Goal: Check status

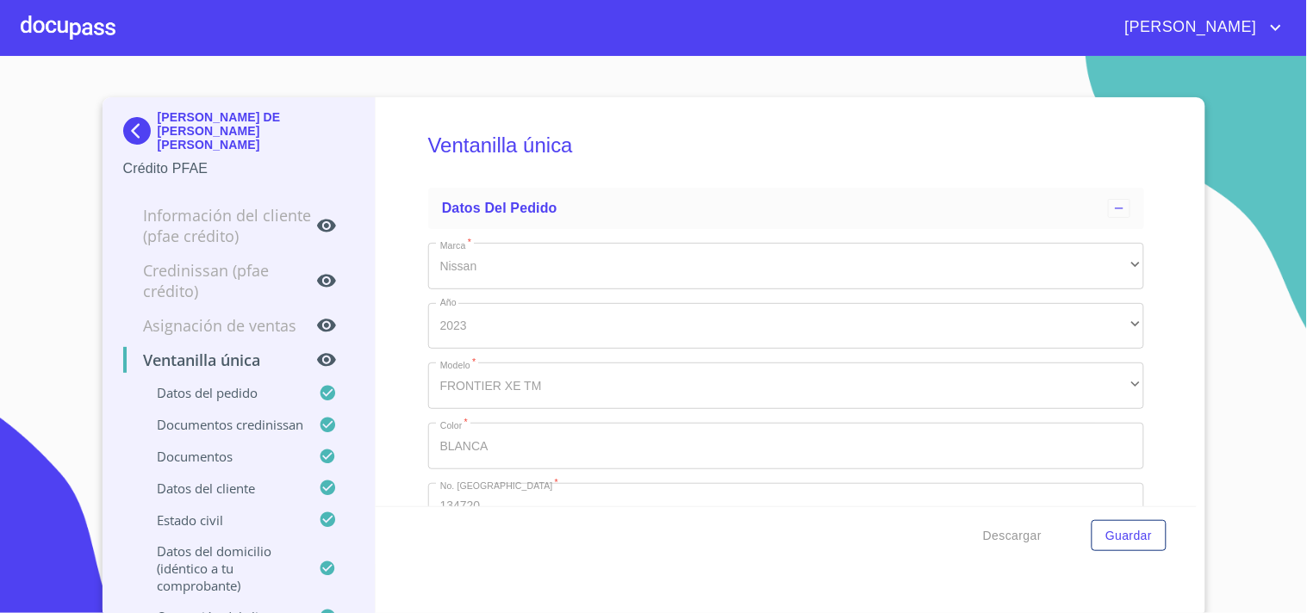
click at [34, 17] on div at bounding box center [68, 27] width 95 height 55
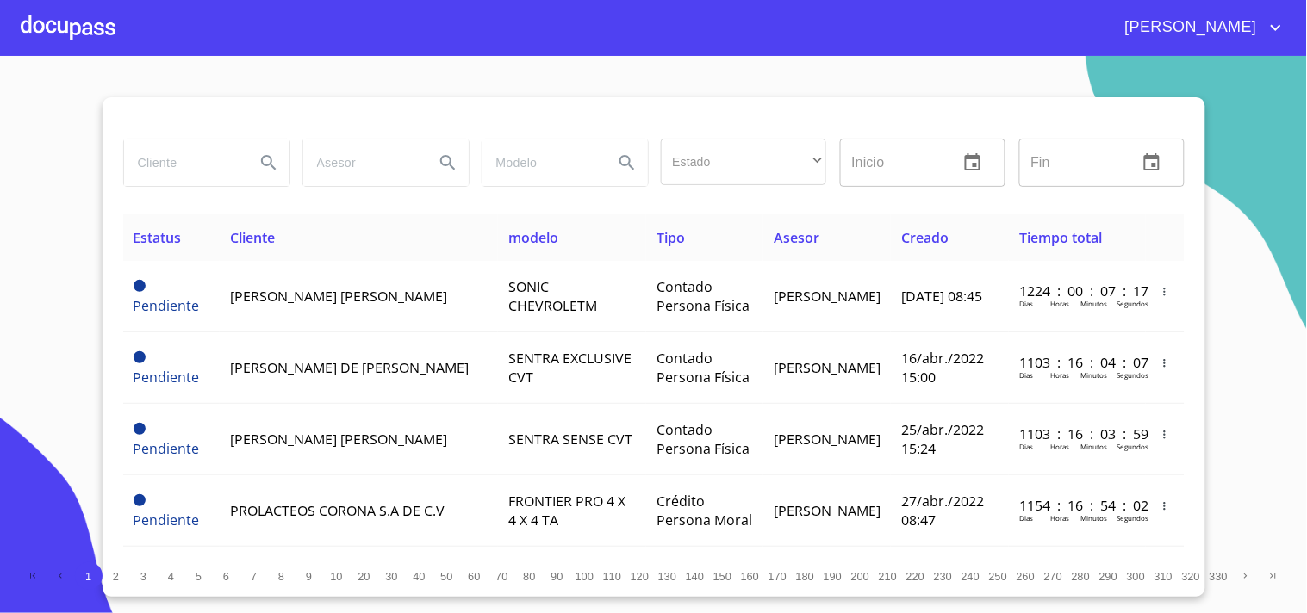
click at [151, 162] on input "search" at bounding box center [182, 163] width 117 height 47
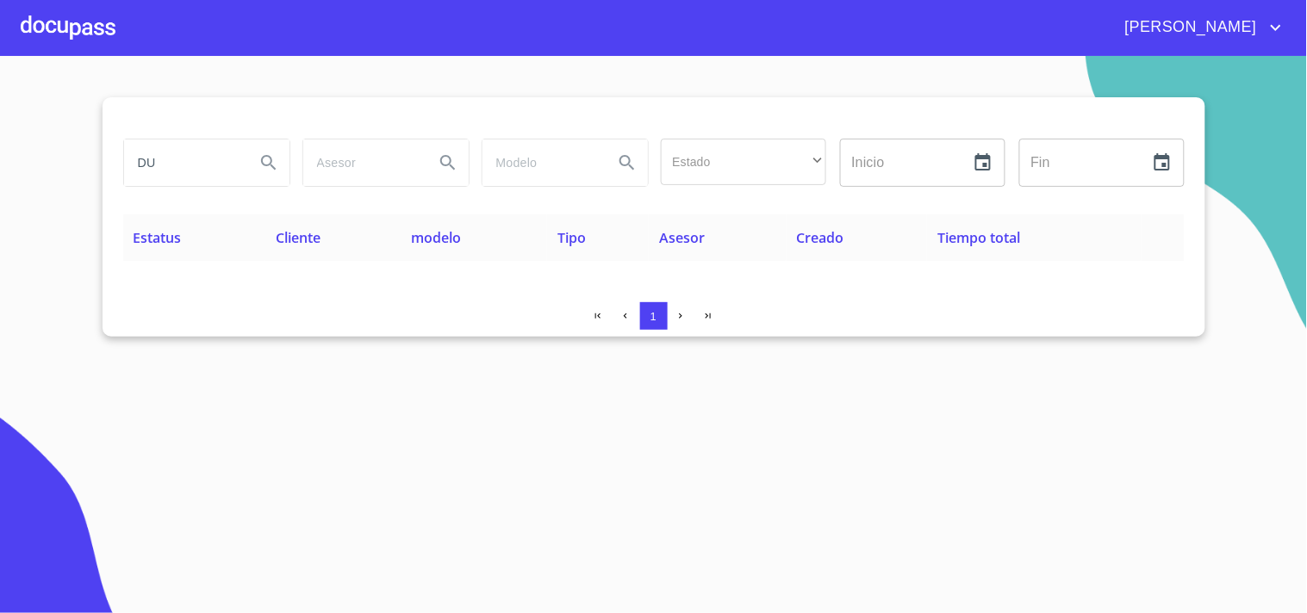
type input "D"
type input "DUPRINT"
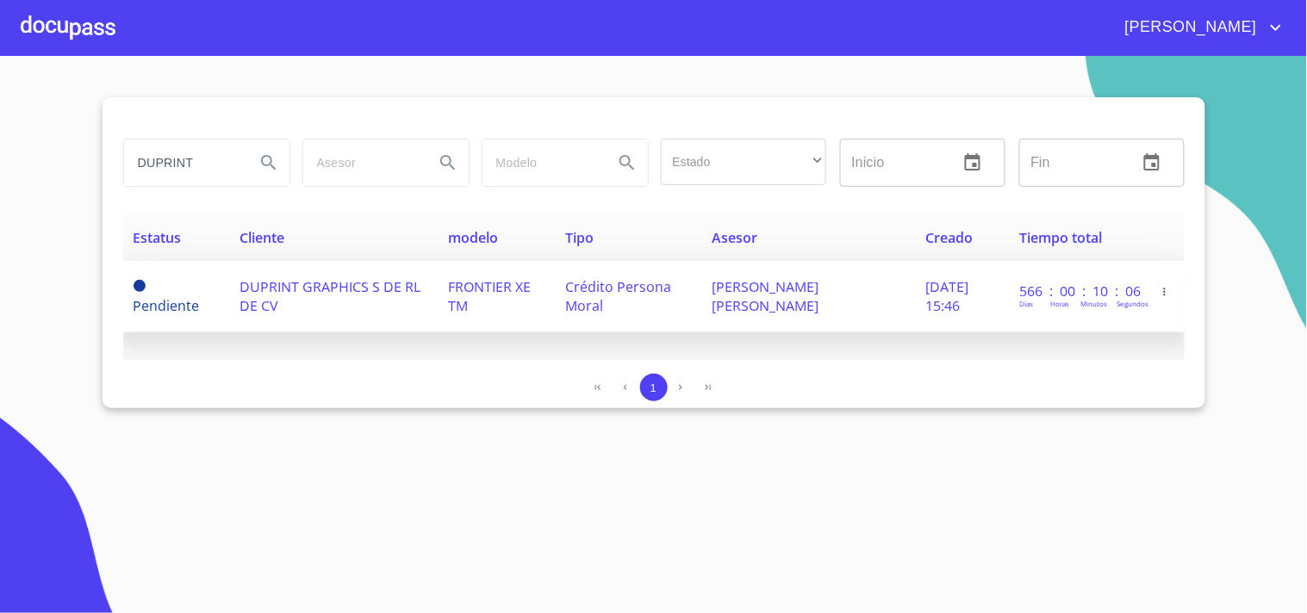
click at [475, 305] on td "FRONTIER XE TM" at bounding box center [496, 297] width 117 height 72
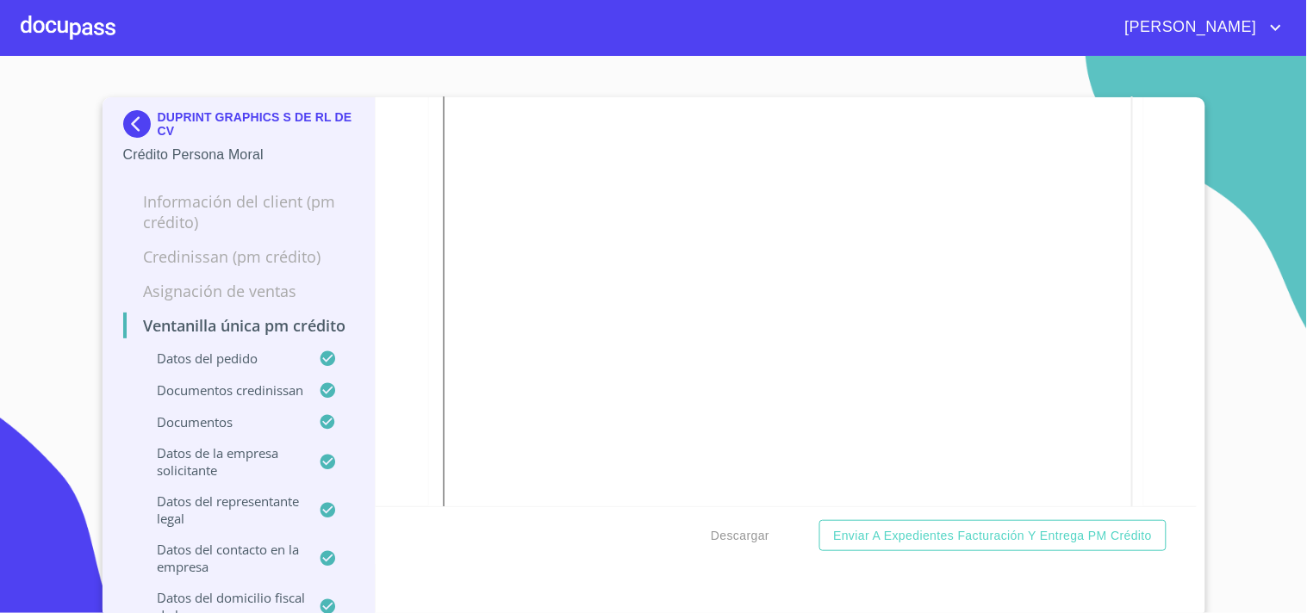
scroll to position [4977, 0]
click at [65, 31] on div at bounding box center [68, 27] width 95 height 55
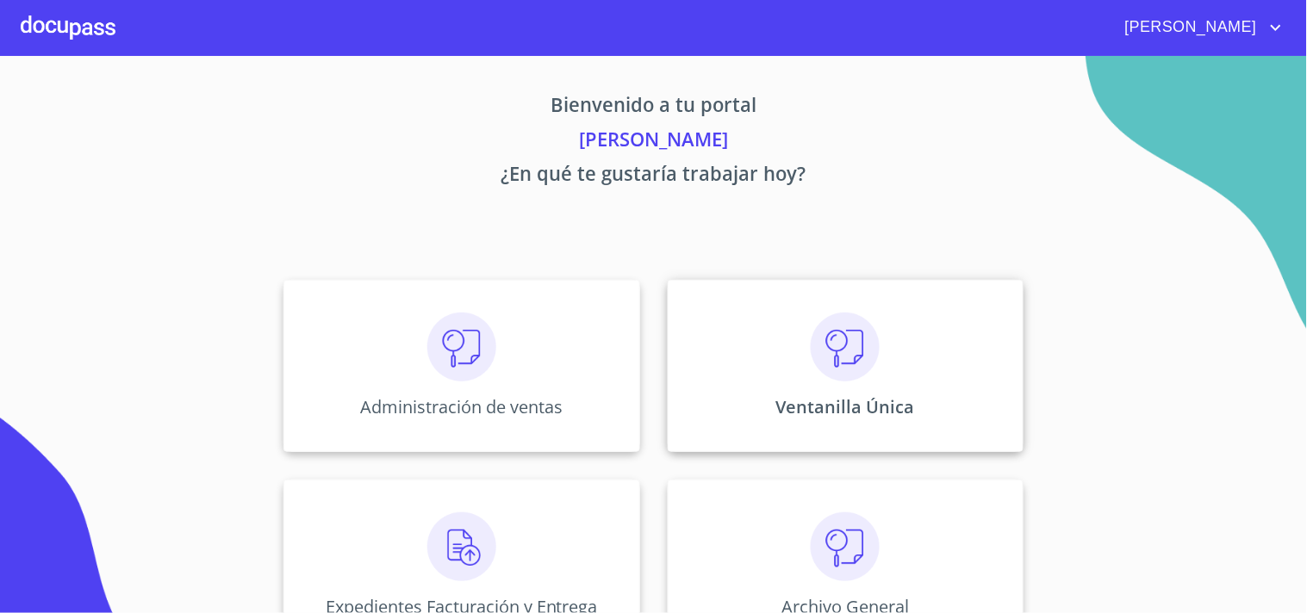
click at [898, 395] on p "Ventanilla Única" at bounding box center [845, 406] width 139 height 23
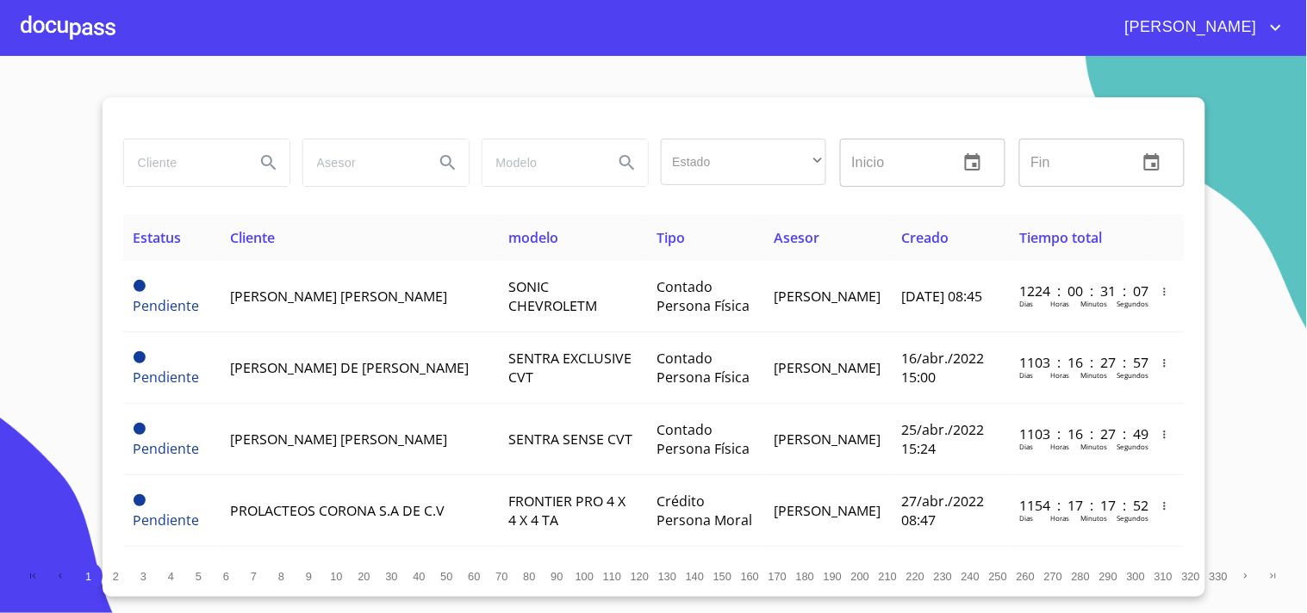
click at [218, 169] on input "search" at bounding box center [182, 163] width 117 height 47
type input "[PERSON_NAME]"
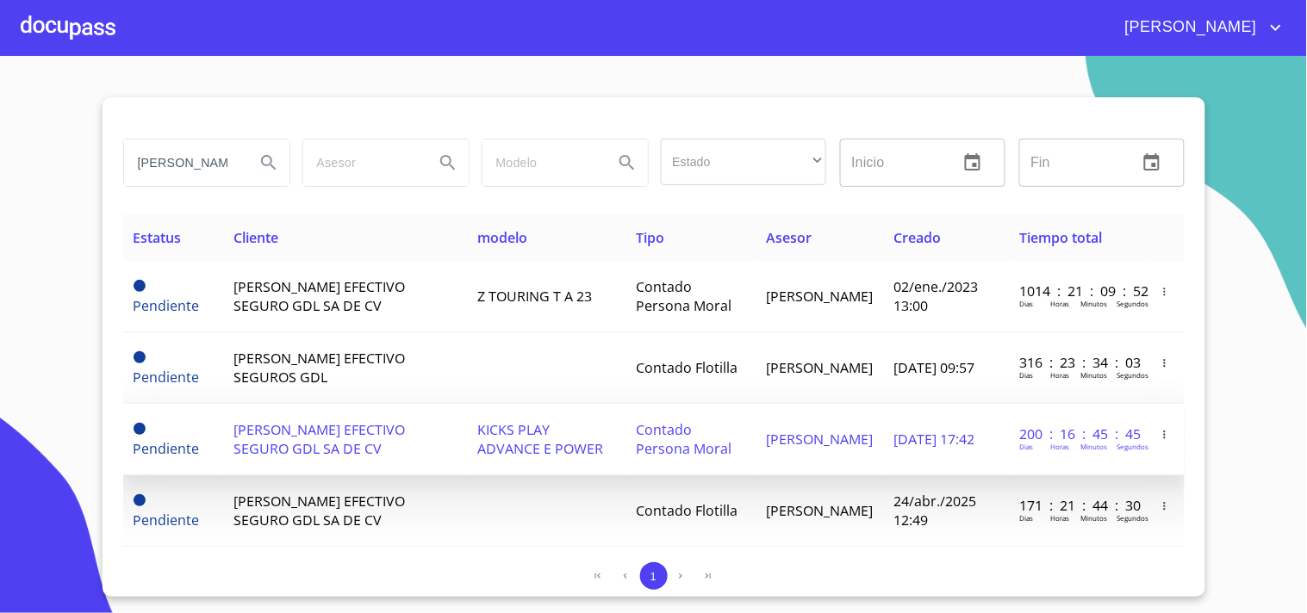
click at [906, 435] on span "[DATE] 17:42" at bounding box center [934, 439] width 81 height 19
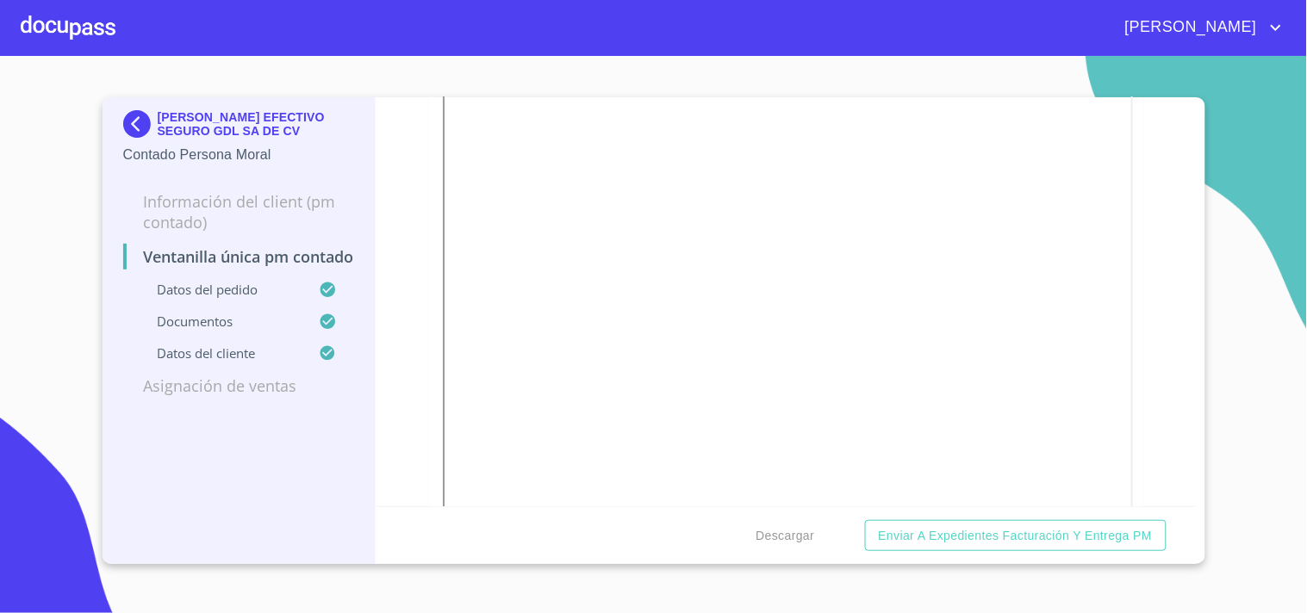
scroll to position [2201, 0]
